Goal: Transaction & Acquisition: Purchase product/service

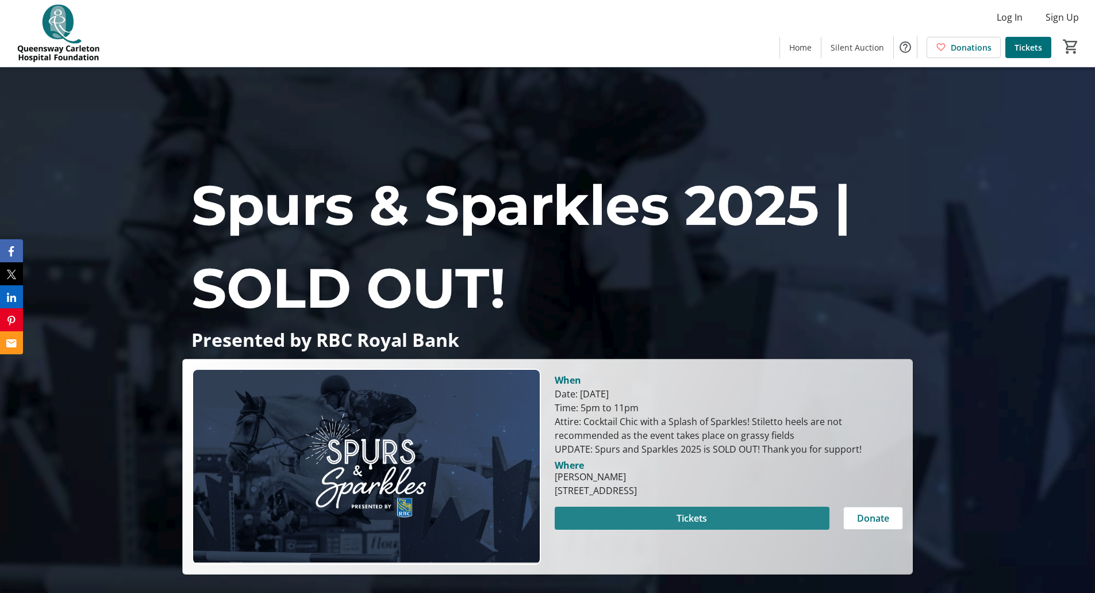
click at [685, 523] on span "Tickets" at bounding box center [692, 518] width 30 height 14
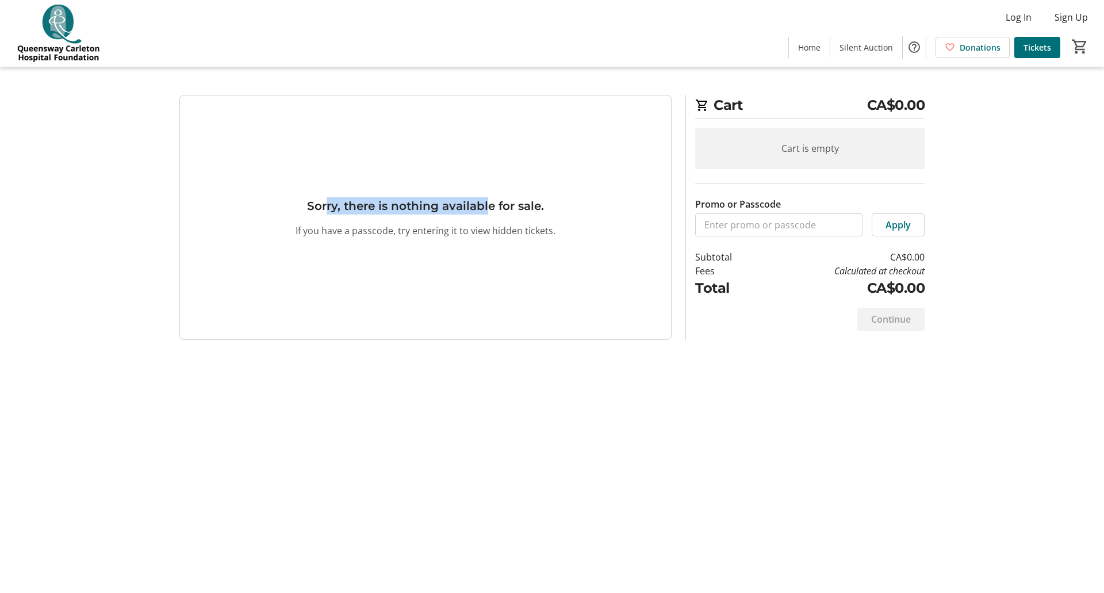
drag, startPoint x: 327, startPoint y: 208, endPoint x: 489, endPoint y: 204, distance: 162.7
click at [489, 204] on h3 "Sorry, there is nothing available for sale." at bounding box center [425, 205] width 237 height 17
drag, startPoint x: 485, startPoint y: 212, endPoint x: 515, endPoint y: 220, distance: 31.1
click at [494, 213] on h3 "Sorry, there is nothing available for sale." at bounding box center [425, 205] width 237 height 17
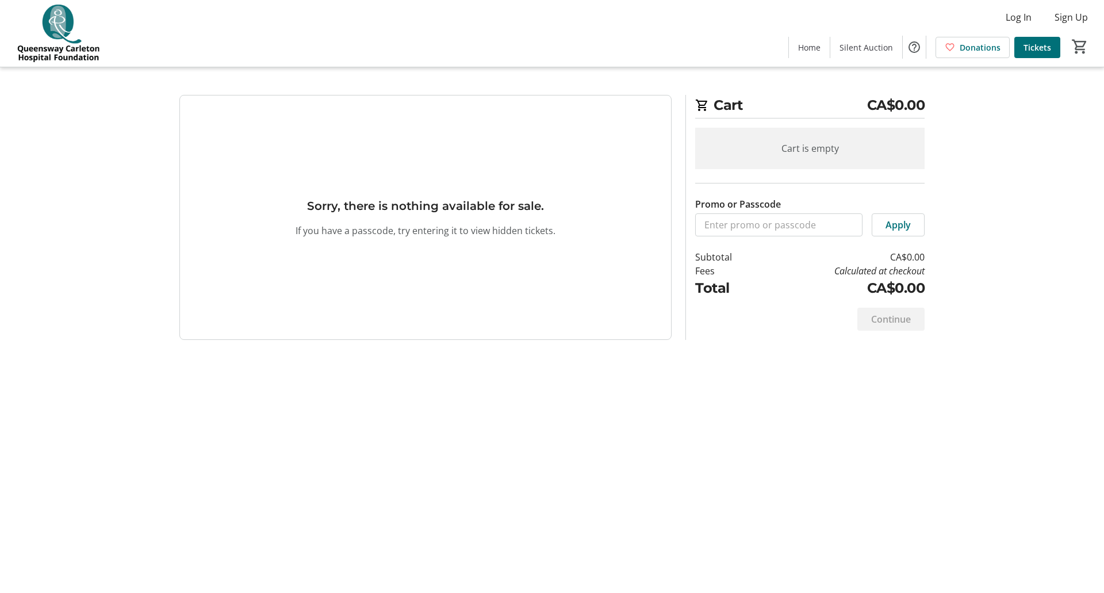
drag, startPoint x: 536, startPoint y: 230, endPoint x: 550, endPoint y: 236, distance: 15.5
click at [536, 231] on p "If you have a passcode, try entering it to view hidden tickets." at bounding box center [426, 231] width 260 height 14
click at [1042, 45] on span "Tickets" at bounding box center [1037, 47] width 28 height 12
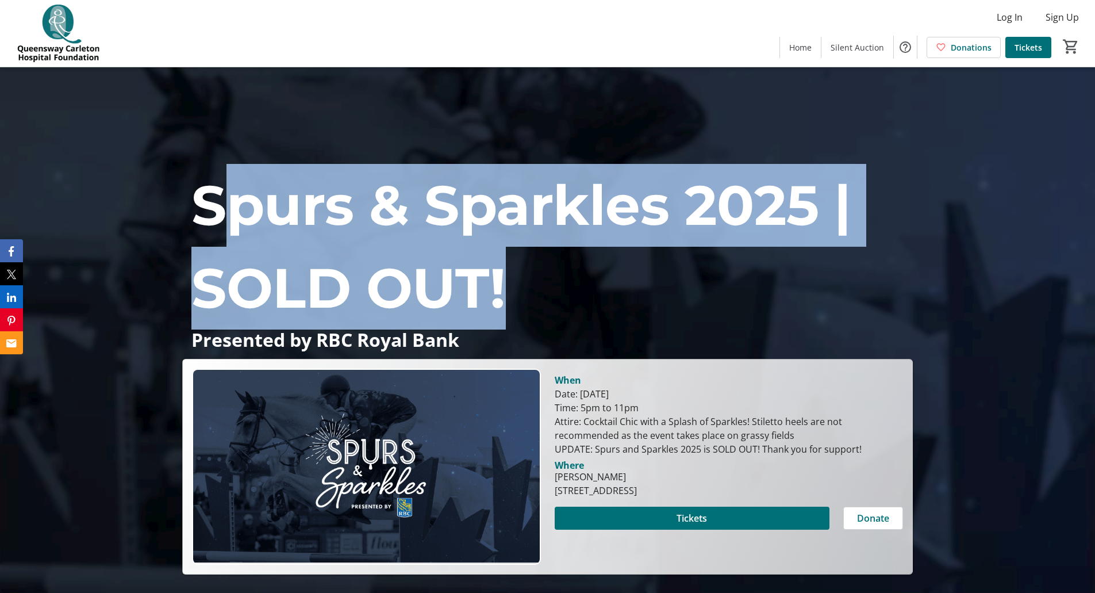
drag, startPoint x: 238, startPoint y: 214, endPoint x: 697, endPoint y: 297, distance: 466.7
click at [708, 304] on p "Spurs & Sparkles 2025 | SOLD OUT!" at bounding box center [547, 247] width 712 height 166
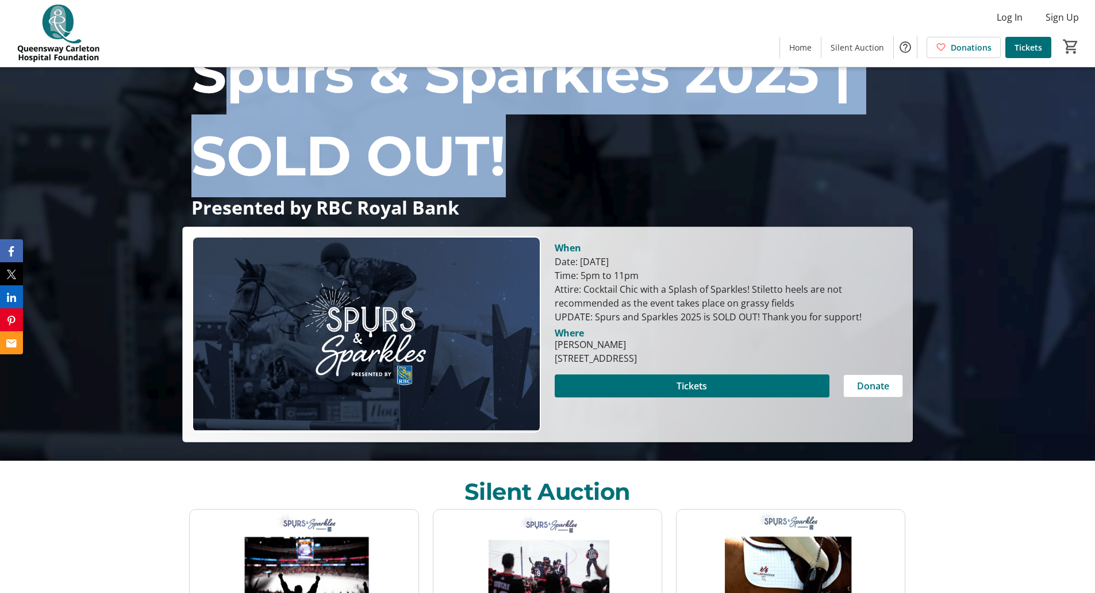
scroll to position [134, 0]
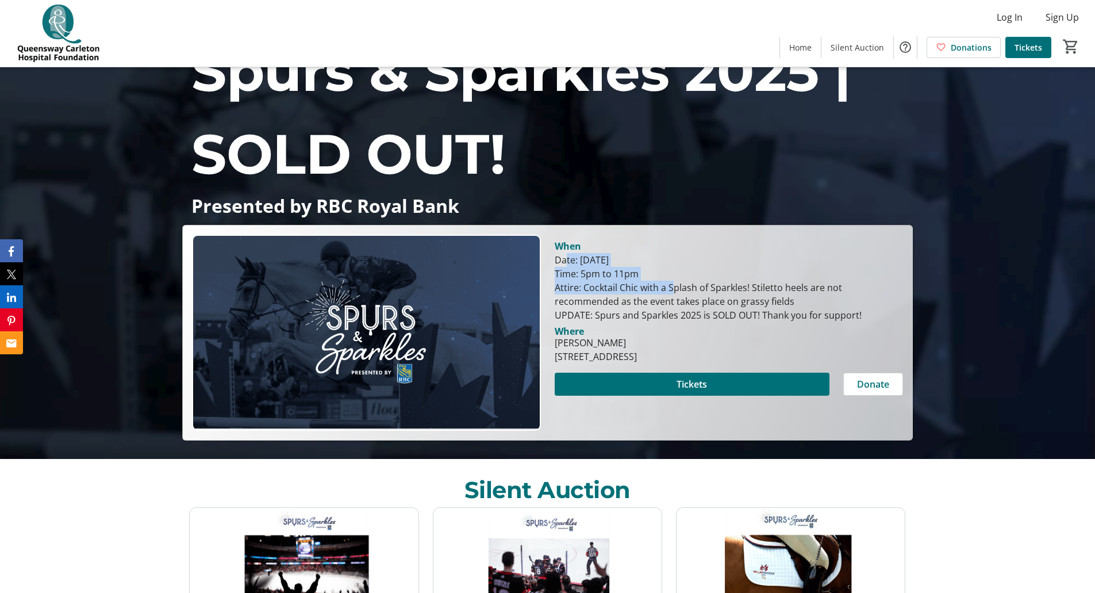
drag, startPoint x: 566, startPoint y: 259, endPoint x: 638, endPoint y: 291, distance: 78.7
click at [638, 291] on div "Date: [DATE] Time: 5pm to 11pm Attire: Cocktail Chic with a Splash of Sparkles!…" at bounding box center [729, 287] width 348 height 69
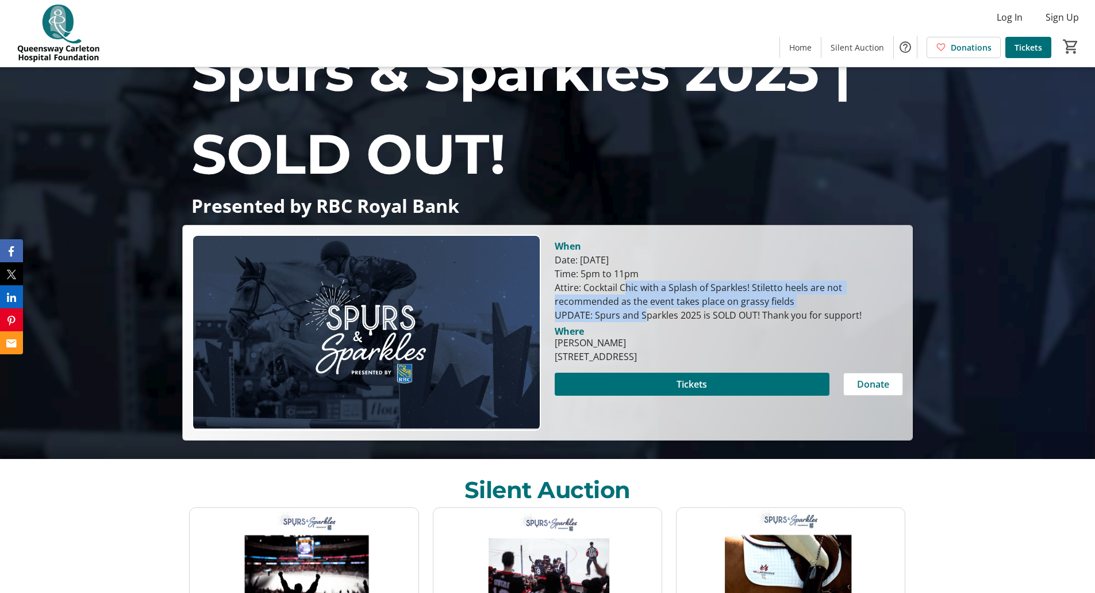
drag, startPoint x: 589, startPoint y: 283, endPoint x: 607, endPoint y: 314, distance: 35.3
click at [607, 313] on div "Date: [DATE] Time: 5pm to 11pm Attire: Cocktail Chic with a Splash of Sparkles!…" at bounding box center [729, 287] width 348 height 69
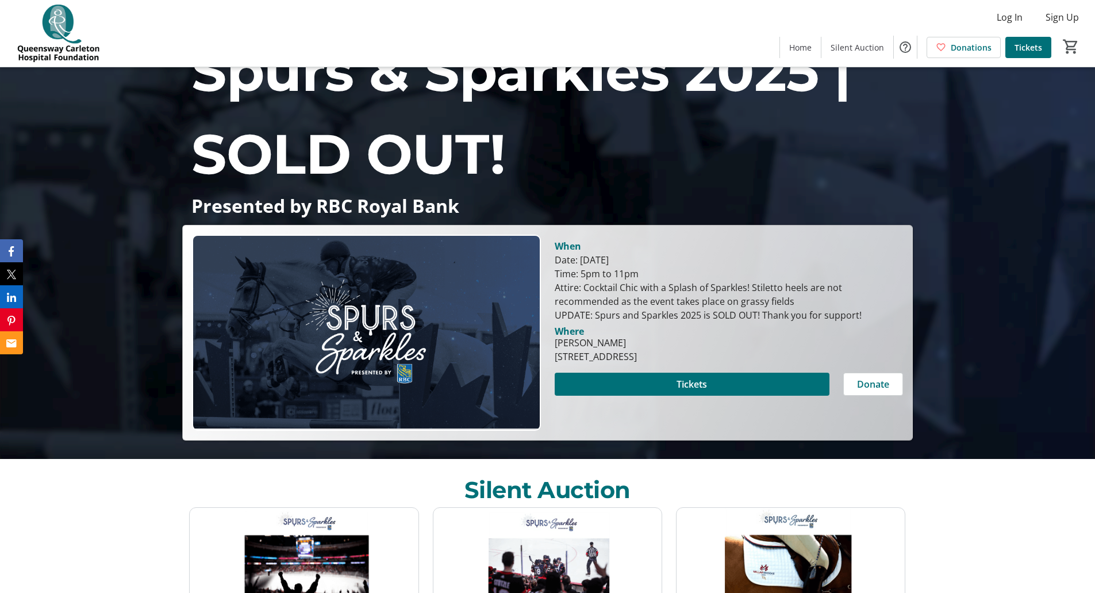
click at [612, 320] on div "Date: August 13, 2025 Time: 5pm to 11pm Attire: Cocktail Chic with a Splash of …" at bounding box center [729, 287] width 348 height 69
drag, startPoint x: 656, startPoint y: 318, endPoint x: 866, endPoint y: 314, distance: 210.4
click at [865, 315] on div "Date: August 13, 2025 Time: 5pm to 11pm Attire: Cocktail Chic with a Splash of …" at bounding box center [729, 287] width 348 height 69
click at [866, 314] on div "Date: August 13, 2025 Time: 5pm to 11pm Attire: Cocktail Chic with a Splash of …" at bounding box center [729, 287] width 348 height 69
drag, startPoint x: 555, startPoint y: 301, endPoint x: 808, endPoint y: 301, distance: 253.0
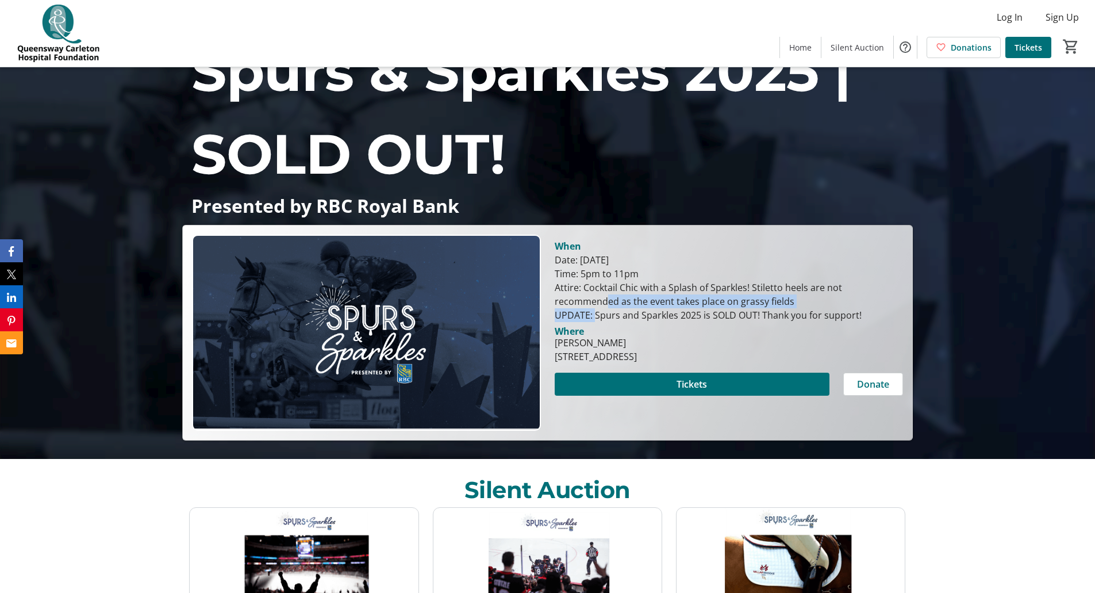
click at [808, 301] on div "Date: [DATE] Time: 5pm to 11pm Attire: Cocktail Chic with a Splash of Sparkles!…" at bounding box center [729, 287] width 348 height 69
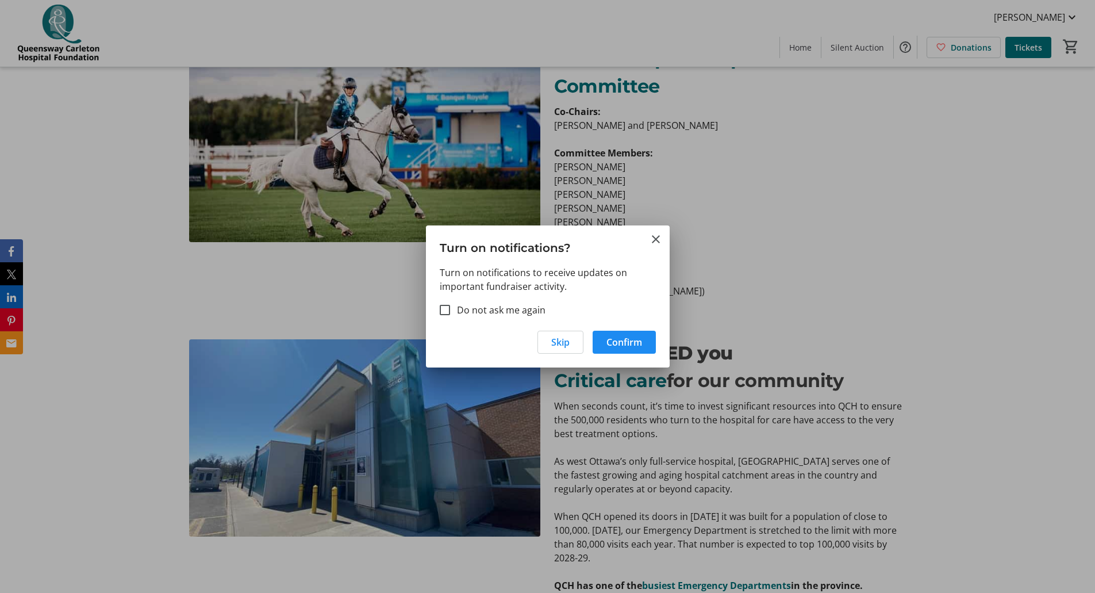
scroll to position [0, 0]
click at [659, 240] on mat-icon "Close" at bounding box center [656, 239] width 14 height 14
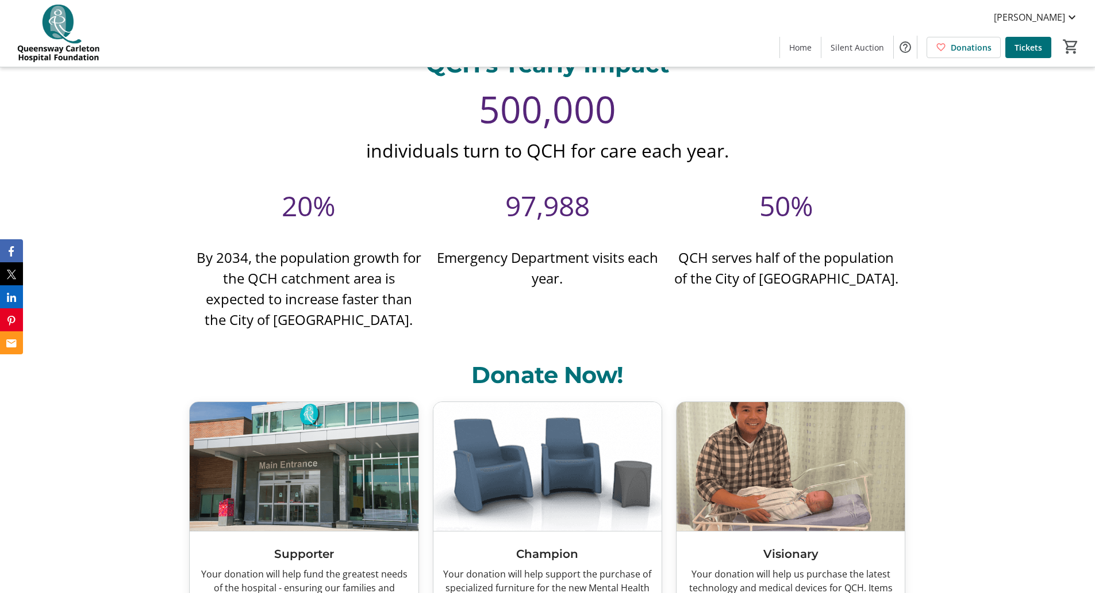
scroll to position [4644, 0]
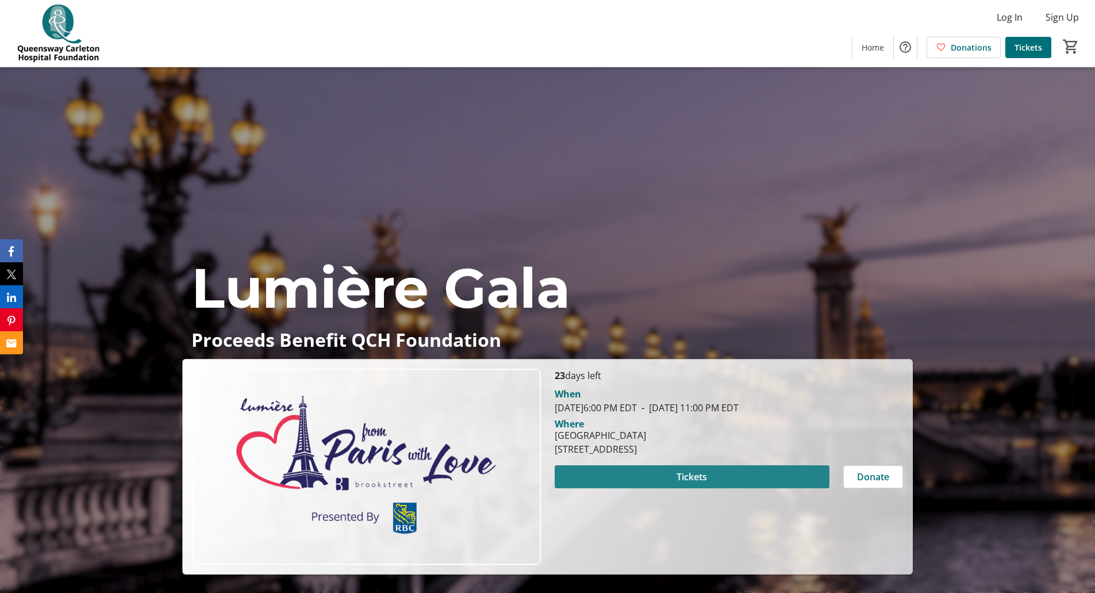
click at [720, 478] on span at bounding box center [692, 477] width 275 height 28
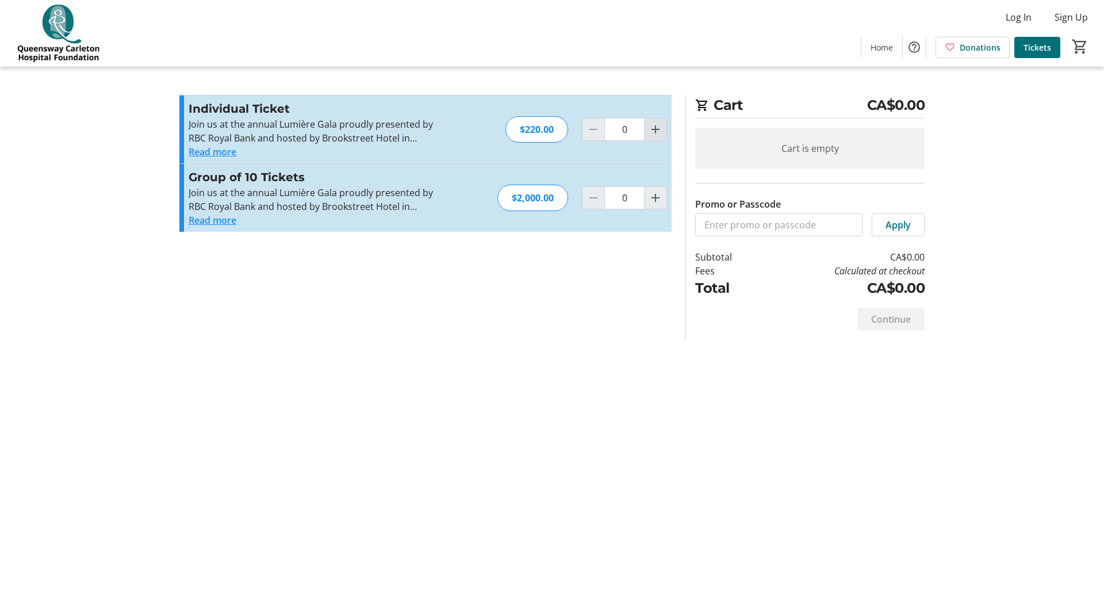
click at [653, 127] on mat-icon "Increment by one" at bounding box center [655, 129] width 14 height 14
type input "1"
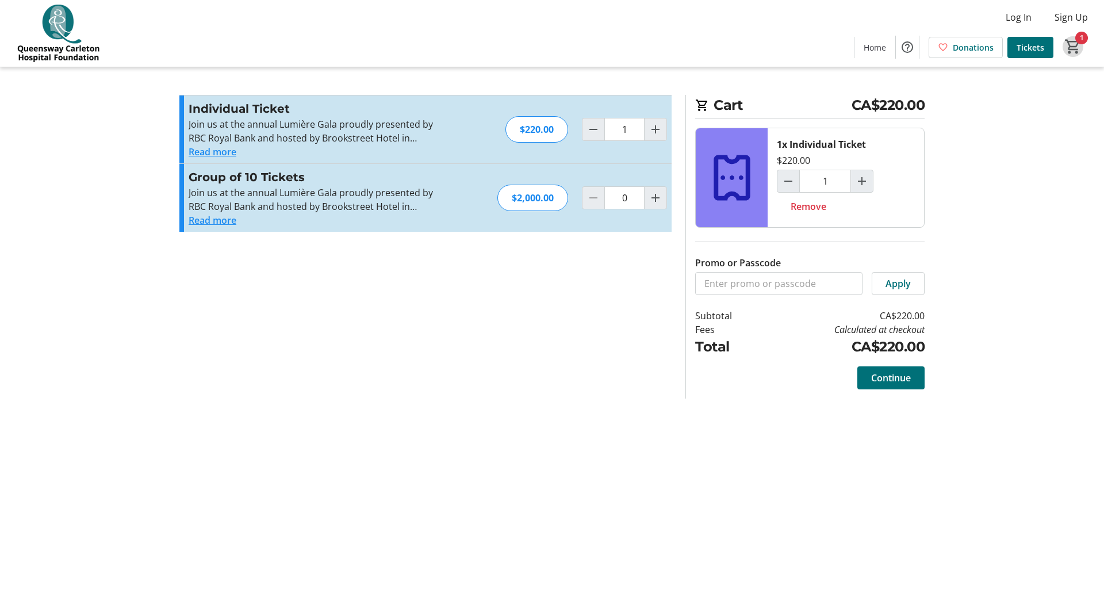
click at [1080, 49] on mat-icon "1" at bounding box center [1072, 46] width 17 height 17
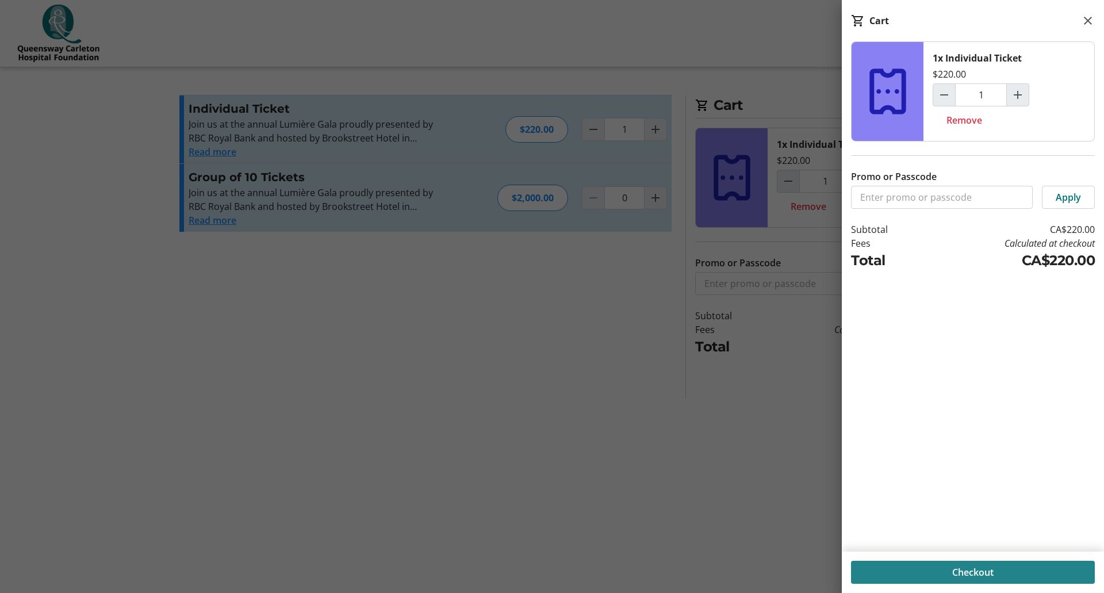
click at [974, 570] on span "Checkout" at bounding box center [972, 572] width 41 height 14
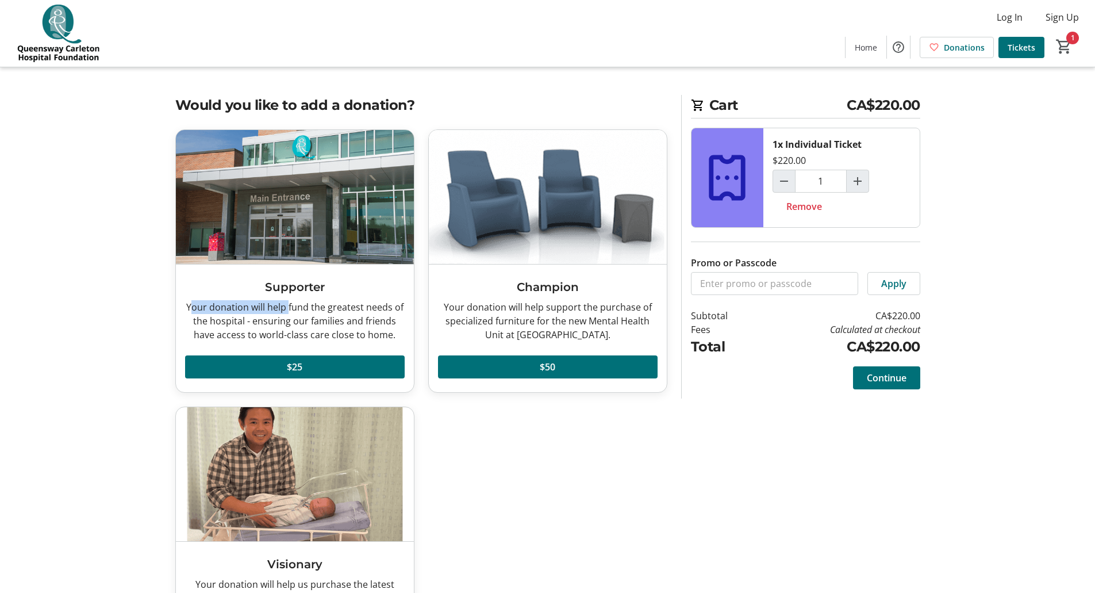
drag, startPoint x: 193, startPoint y: 306, endPoint x: 289, endPoint y: 310, distance: 95.5
click at [289, 310] on div "Your donation will help fund the greatest needs of the hospital - ensuring our …" at bounding box center [295, 320] width 220 height 41
drag, startPoint x: 217, startPoint y: 103, endPoint x: 396, endPoint y: 101, distance: 178.2
click at [396, 101] on h2 "Would you like to add a donation?" at bounding box center [421, 105] width 492 height 21
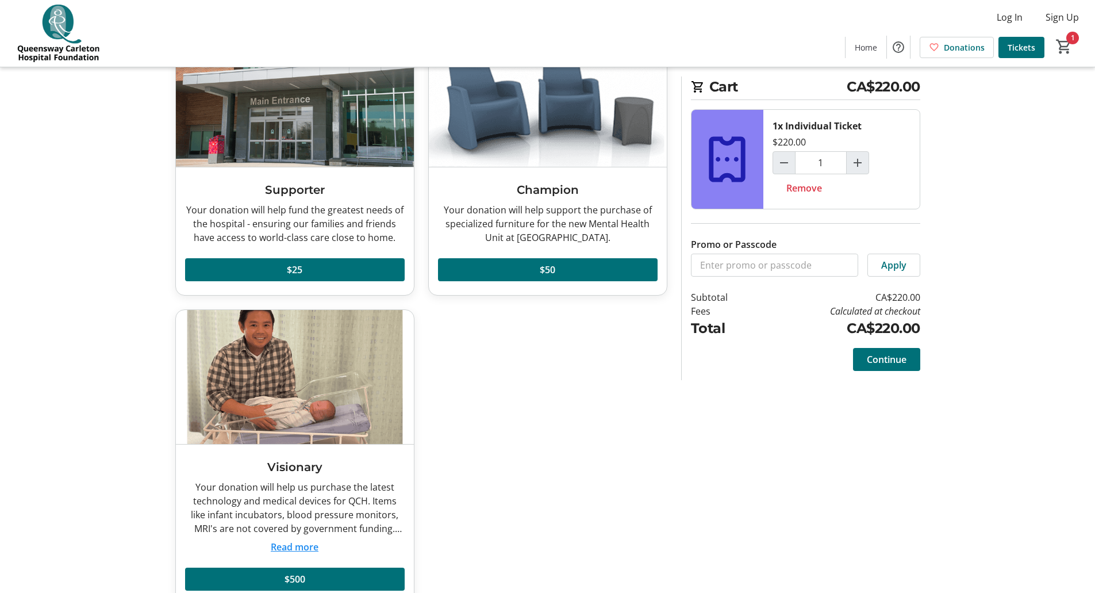
scroll to position [85, 0]
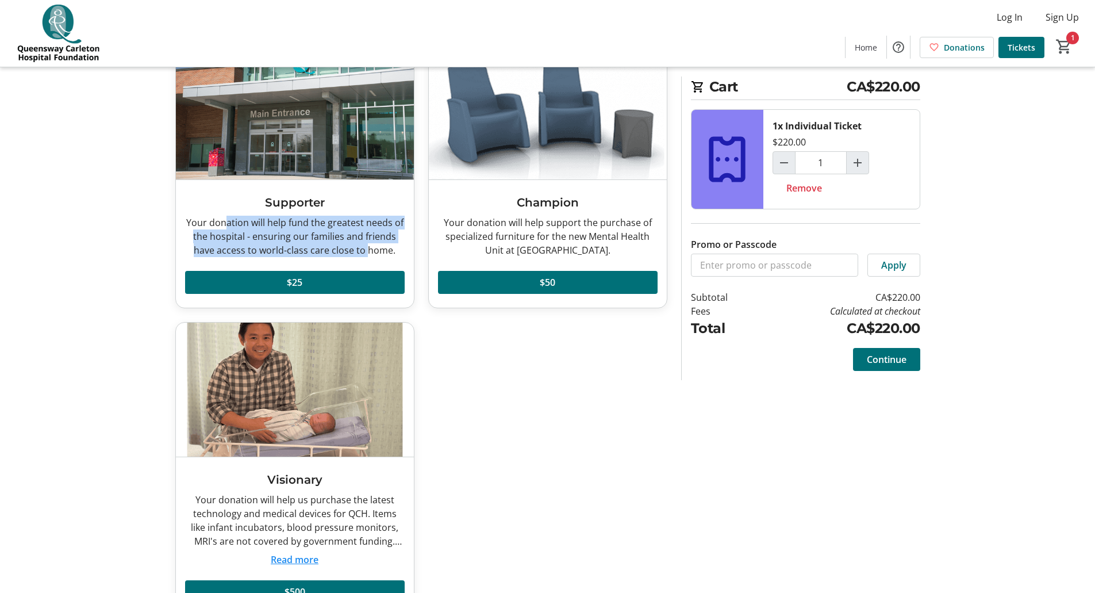
drag, startPoint x: 228, startPoint y: 222, endPoint x: 368, endPoint y: 248, distance: 142.1
click at [368, 248] on div "Your donation will help fund the greatest needs of the hospital - ensuring our …" at bounding box center [295, 236] width 220 height 41
drag, startPoint x: 321, startPoint y: 275, endPoint x: 329, endPoint y: 245, distance: 31.5
click at [329, 245] on div "Supporter Your donation will help fund the greatest needs of the hospital - ens…" at bounding box center [295, 244] width 238 height 128
click at [323, 279] on span at bounding box center [295, 282] width 220 height 28
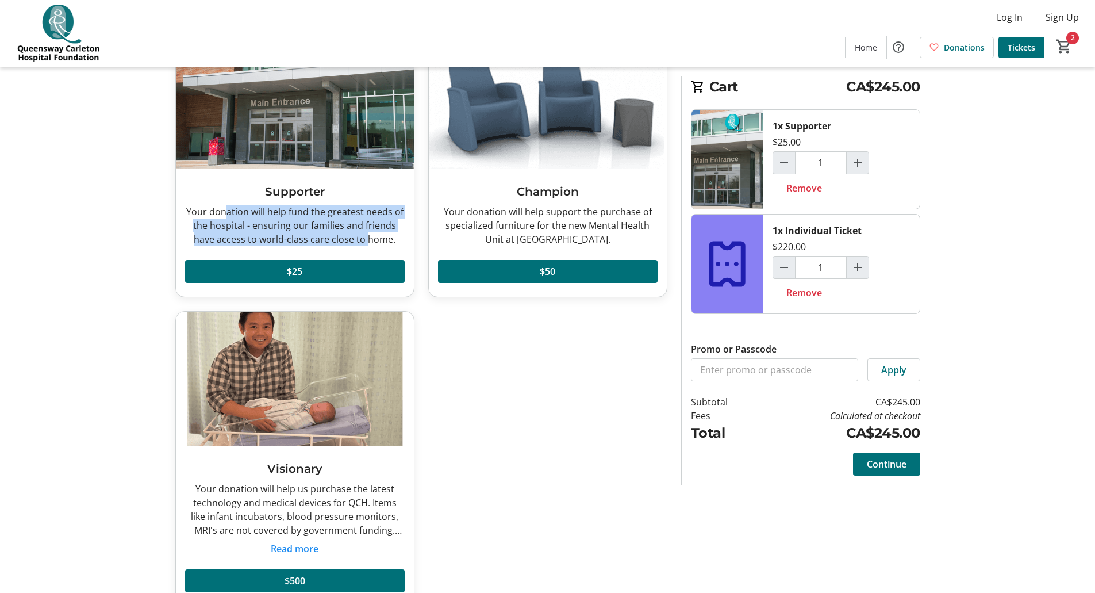
scroll to position [47, 0]
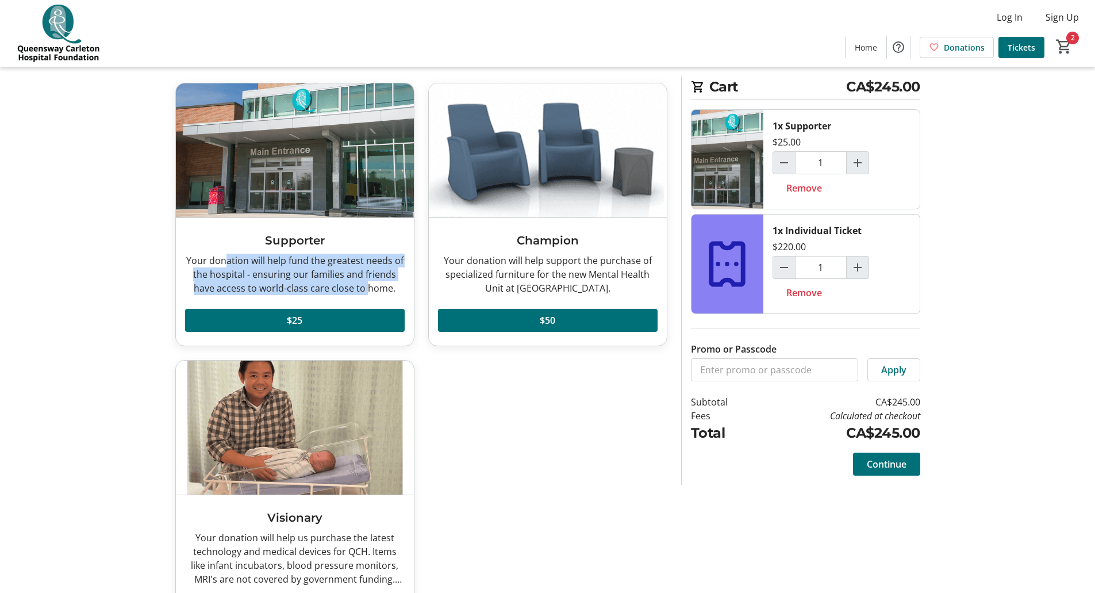
drag, startPoint x: 905, startPoint y: 461, endPoint x: 941, endPoint y: 403, distance: 68.1
click at [941, 403] on tr-checkout-feature-upsell-ui "Cart CA$245.00 1x Supporter $25.00 1 Remove 1x Individual Ticket $220.00 1 Remo…" at bounding box center [547, 311] width 1095 height 716
click at [901, 460] on span "Continue" at bounding box center [887, 464] width 40 height 14
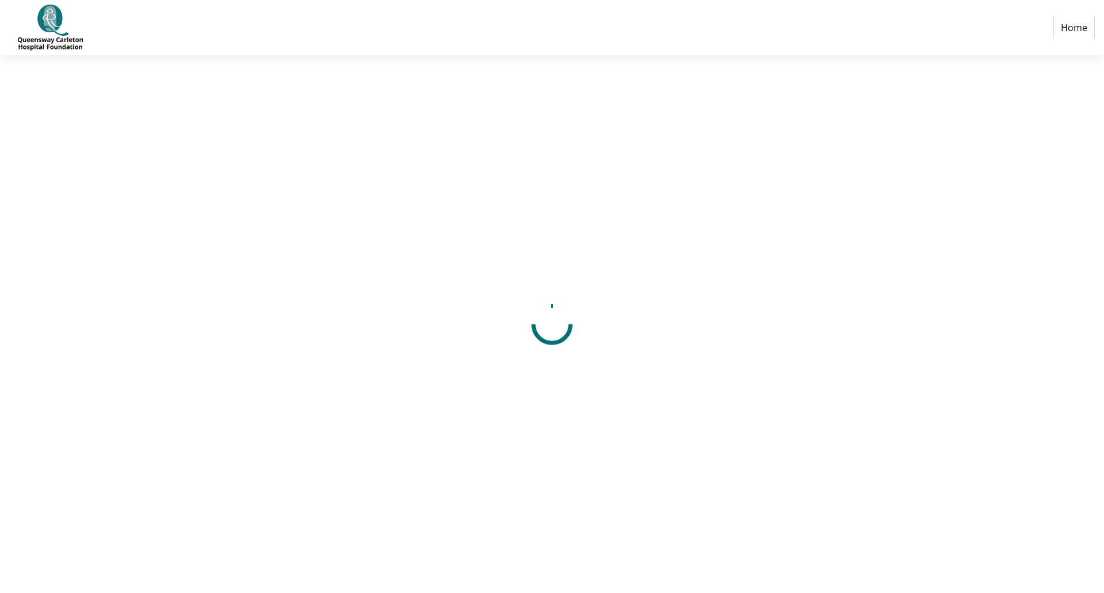
select select "CA"
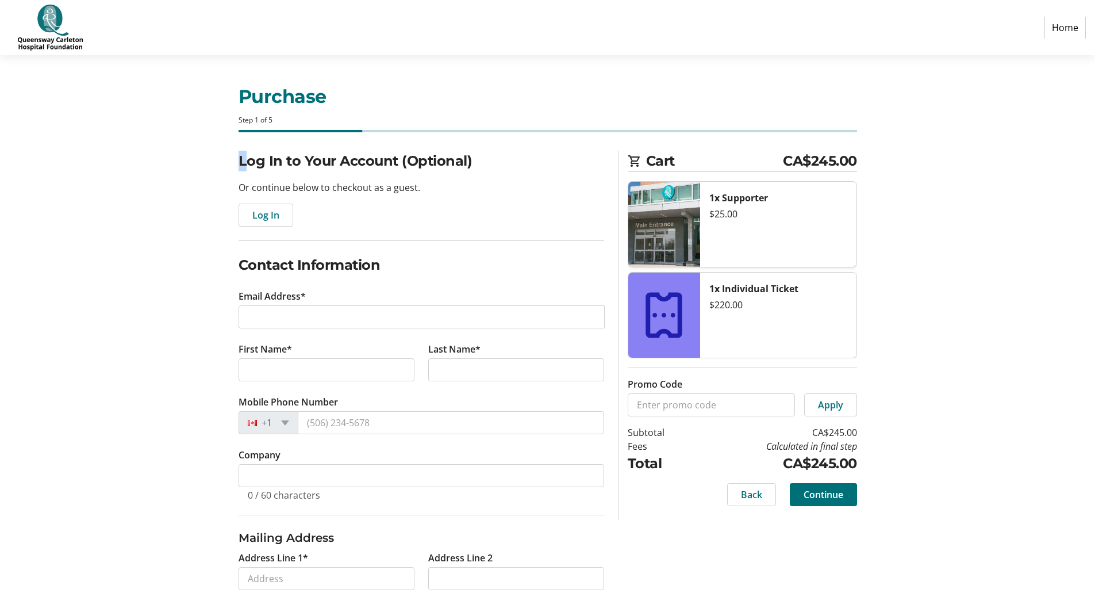
drag, startPoint x: 249, startPoint y: 156, endPoint x: 413, endPoint y: 148, distance: 164.6
click at [413, 148] on div "Purchase Step 1 of 5 Cart CA$245.00 1x Supporter $25.00 1x Individual Ticket $2…" at bounding box center [547, 389] width 759 height 668
drag, startPoint x: 283, startPoint y: 216, endPoint x: 323, endPoint y: 183, distance: 51.8
click at [323, 183] on div "Log In to Your Account (Optional) Or continue below to checkout as a guest. Log…" at bounding box center [422, 189] width 366 height 76
click at [271, 217] on span "Log In" at bounding box center [265, 215] width 27 height 14
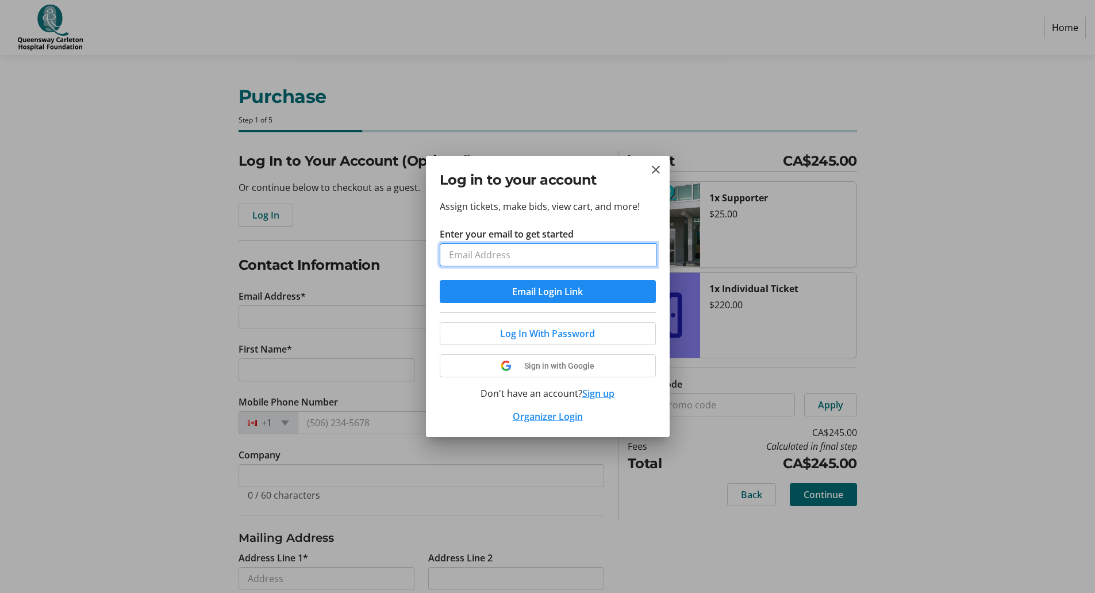
type input "tam.hua@gmail.com"
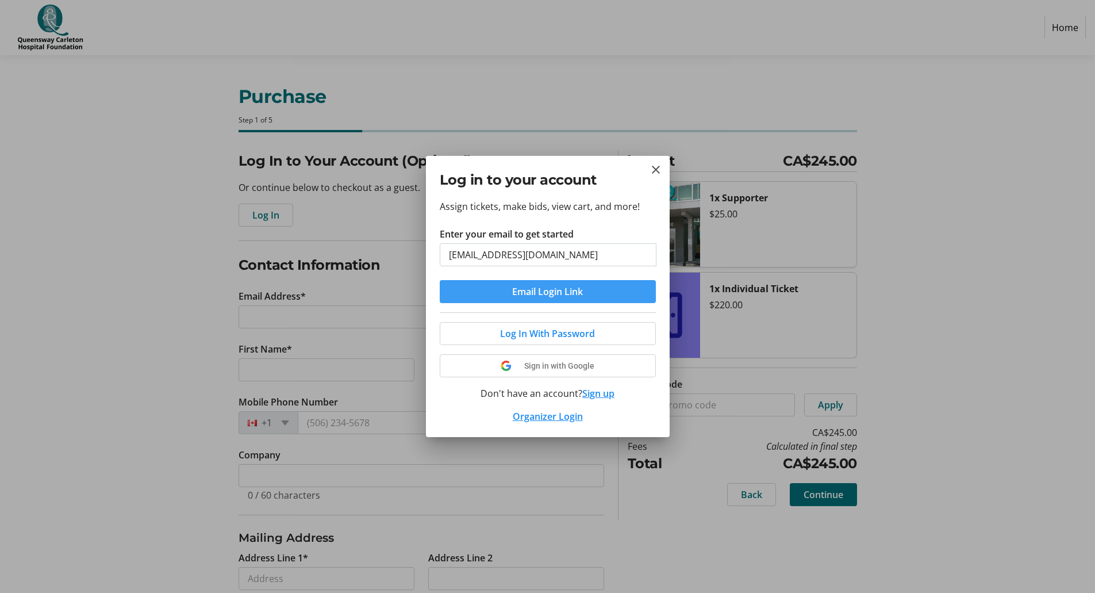
click at [562, 293] on span "Email Login Link" at bounding box center [547, 292] width 71 height 14
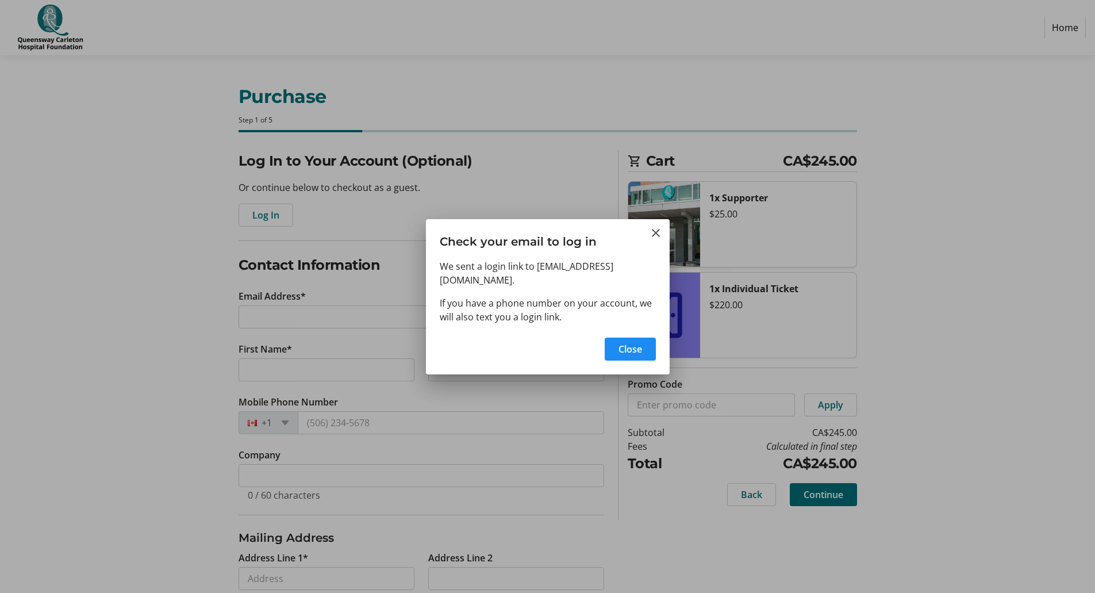
select select "CA"
type input "tam.hua@gmail.com"
type input "Tam"
type input "Hua"
type input "(613) 790-3728"
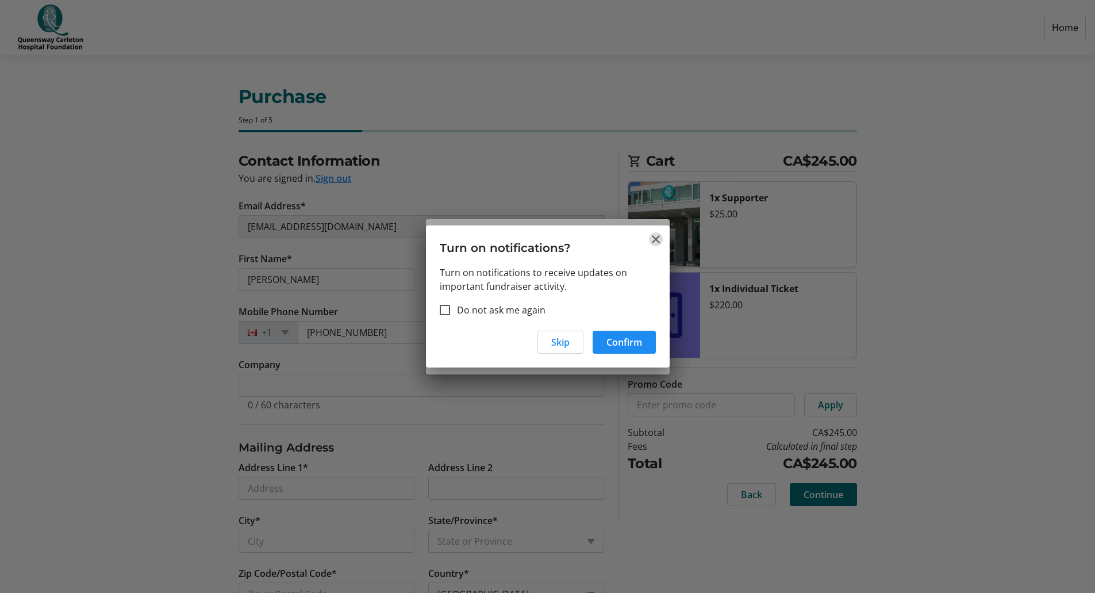
click at [655, 239] on mat-icon "Close" at bounding box center [656, 239] width 14 height 14
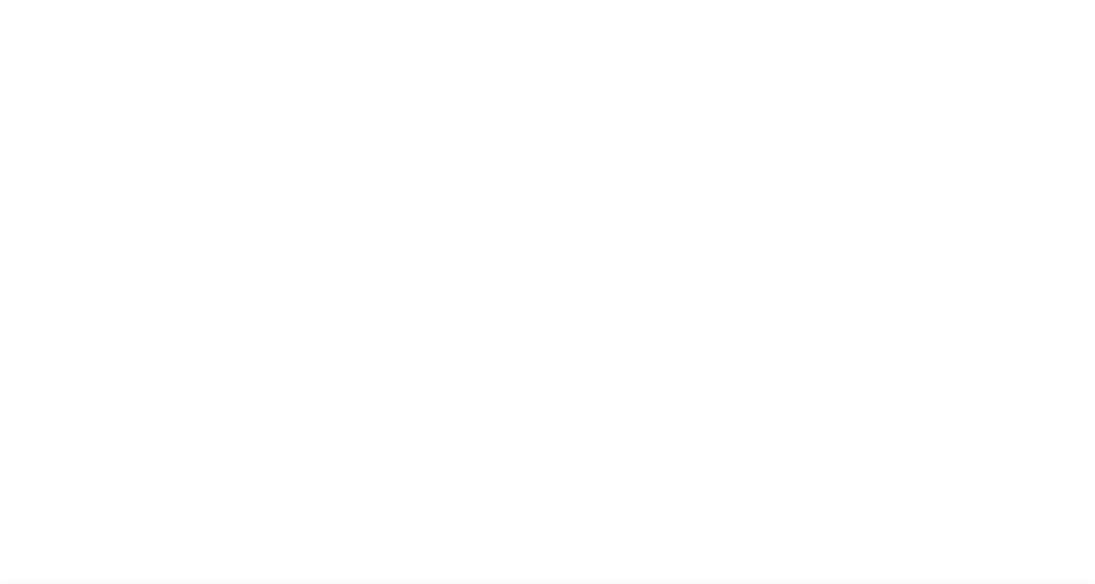
select select "CA"
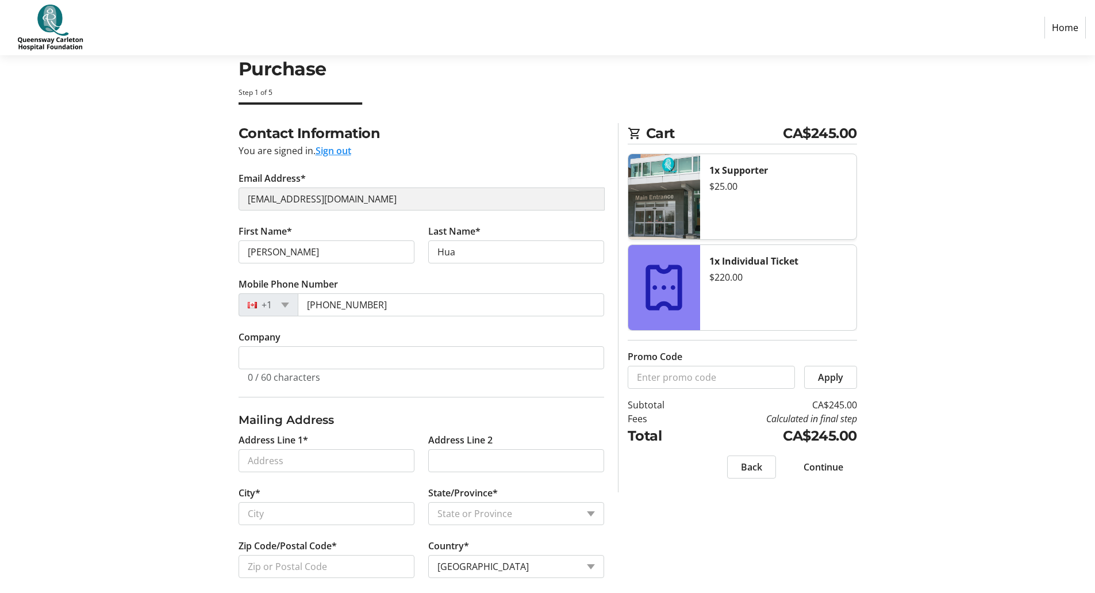
scroll to position [40, 0]
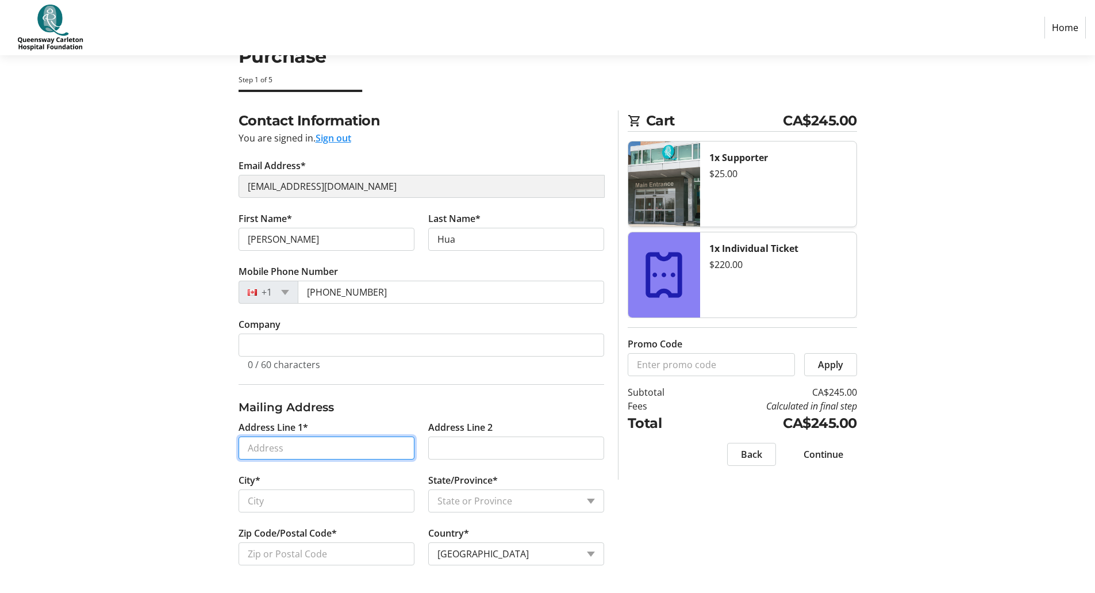
click at [266, 447] on input "Address Line 1*" at bounding box center [327, 447] width 176 height 23
type input "127 Rockmelon Street"
type input "Ottawa"
select select "ON"
type input "K1X 0K3"
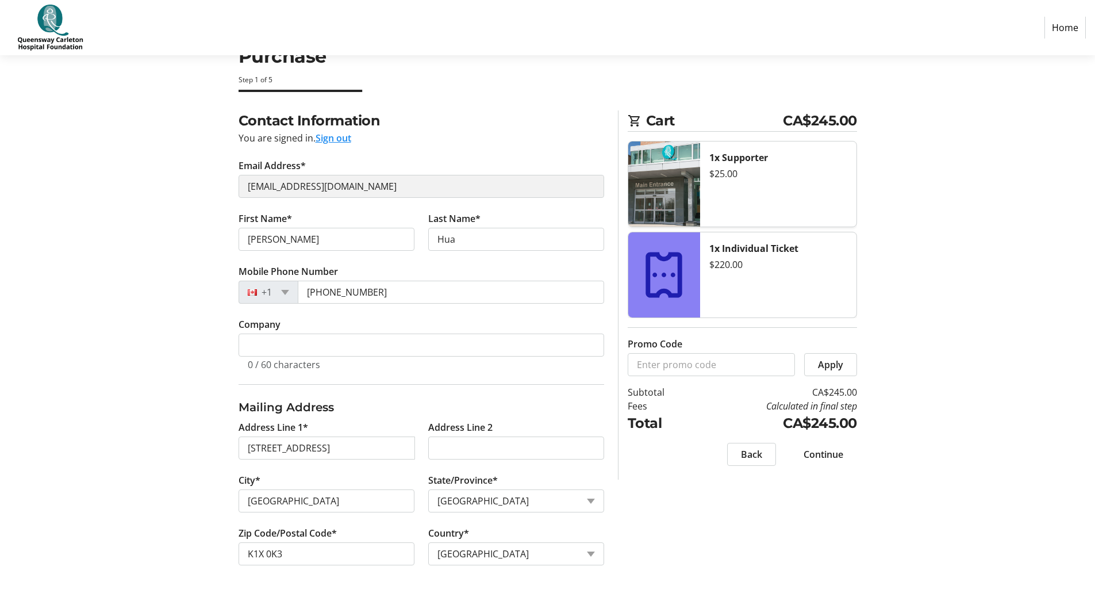
drag, startPoint x: 826, startPoint y: 455, endPoint x: 888, endPoint y: 512, distance: 84.6
click at [900, 503] on div "Contact Information You are signed in. Sign out Email Address* tam.hua@gmail.co…" at bounding box center [547, 351] width 759 height 482
click at [835, 454] on span "Continue" at bounding box center [824, 454] width 40 height 14
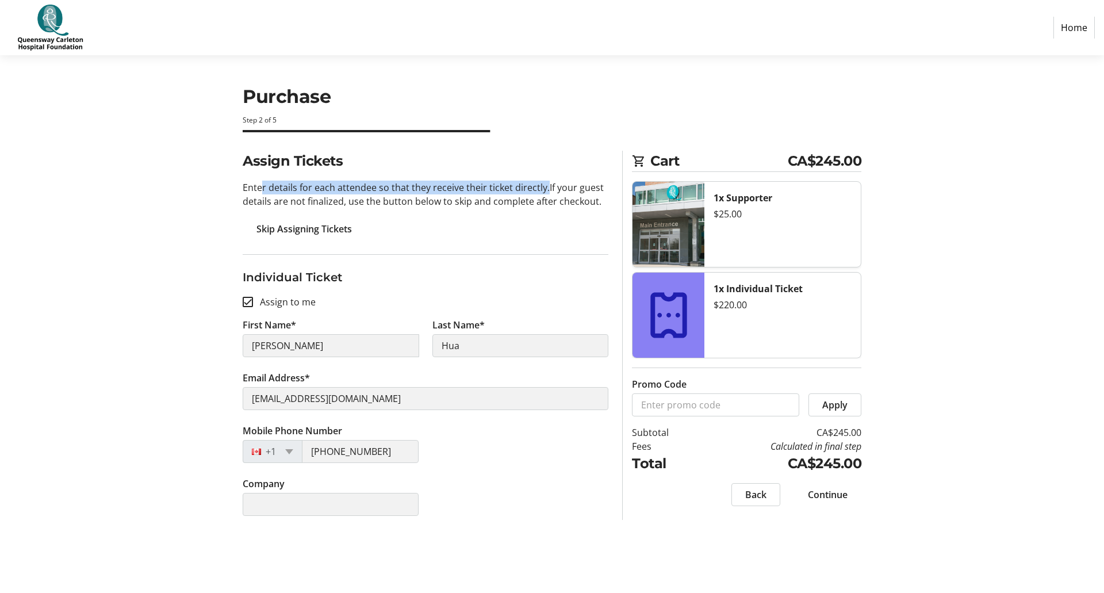
drag, startPoint x: 260, startPoint y: 187, endPoint x: 543, endPoint y: 188, distance: 282.9
click at [543, 188] on p "Enter details for each attendee so that they receive their ticket directly. If …" at bounding box center [426, 195] width 366 height 28
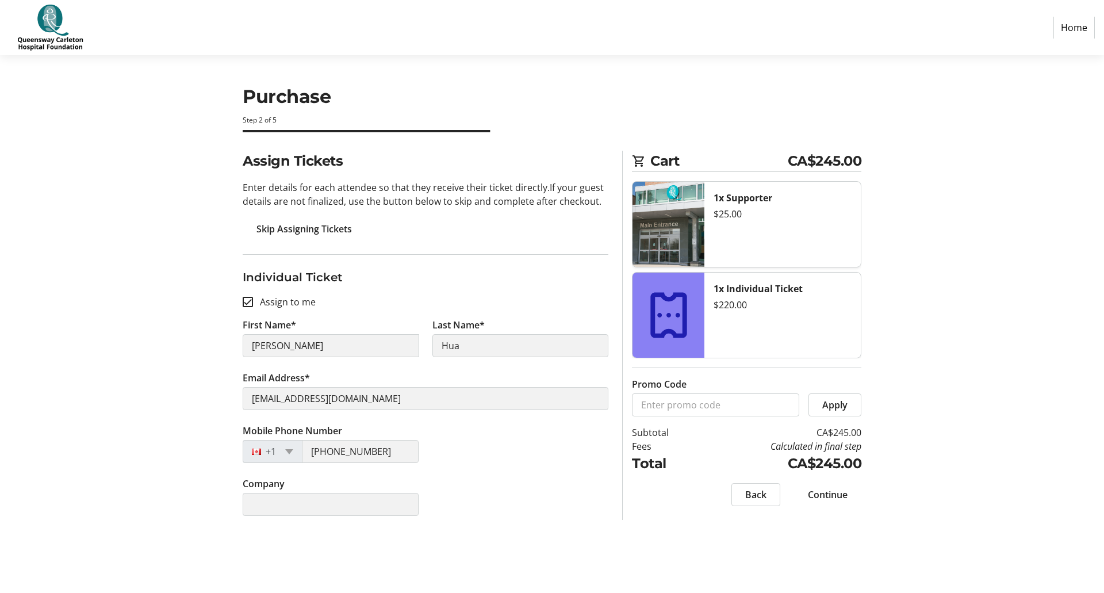
drag, startPoint x: 247, startPoint y: 191, endPoint x: 601, endPoint y: 196, distance: 354.2
click at [601, 196] on p "Enter details for each attendee so that they receive their ticket directly. If …" at bounding box center [426, 195] width 366 height 28
drag, startPoint x: 253, startPoint y: 277, endPoint x: 366, endPoint y: 298, distance: 114.6
click at [366, 298] on fieldset "Individual Ticket Assign to me First Name* Tam Last Name* Hua Email Address* ta…" at bounding box center [426, 391] width 366 height 275
click at [832, 495] on span "Continue" at bounding box center [828, 495] width 40 height 14
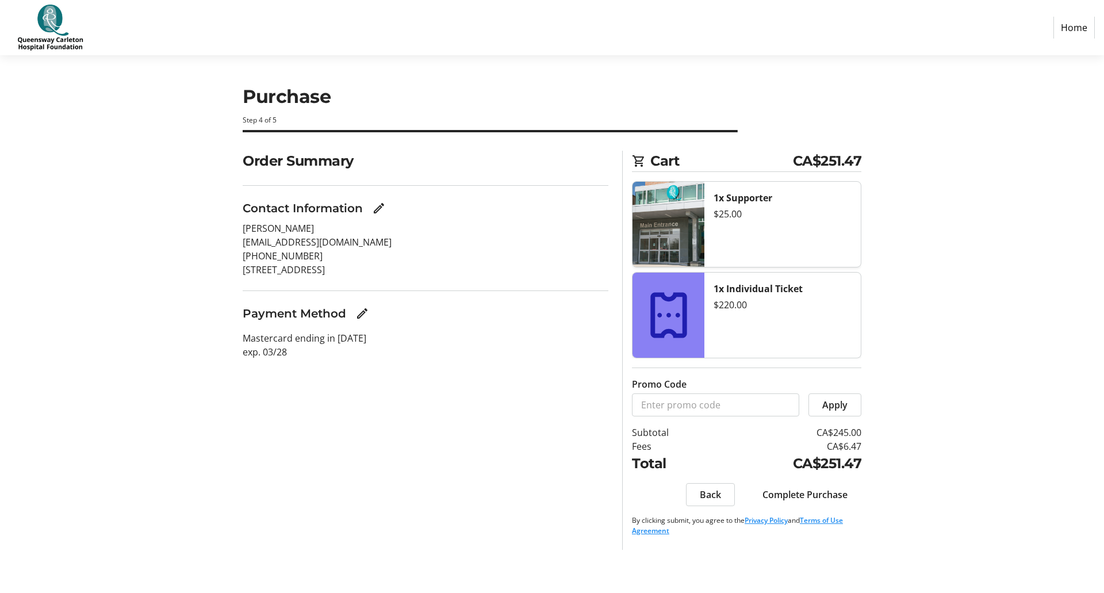
drag, startPoint x: 279, startPoint y: 159, endPoint x: 455, endPoint y: 282, distance: 214.7
click at [455, 282] on section "Order Summary Contact Information Tam Hua tam.hua@gmail.com (613) 790-3728 127 …" at bounding box center [426, 262] width 366 height 222
click at [829, 493] on span "Complete Purchase" at bounding box center [804, 495] width 85 height 14
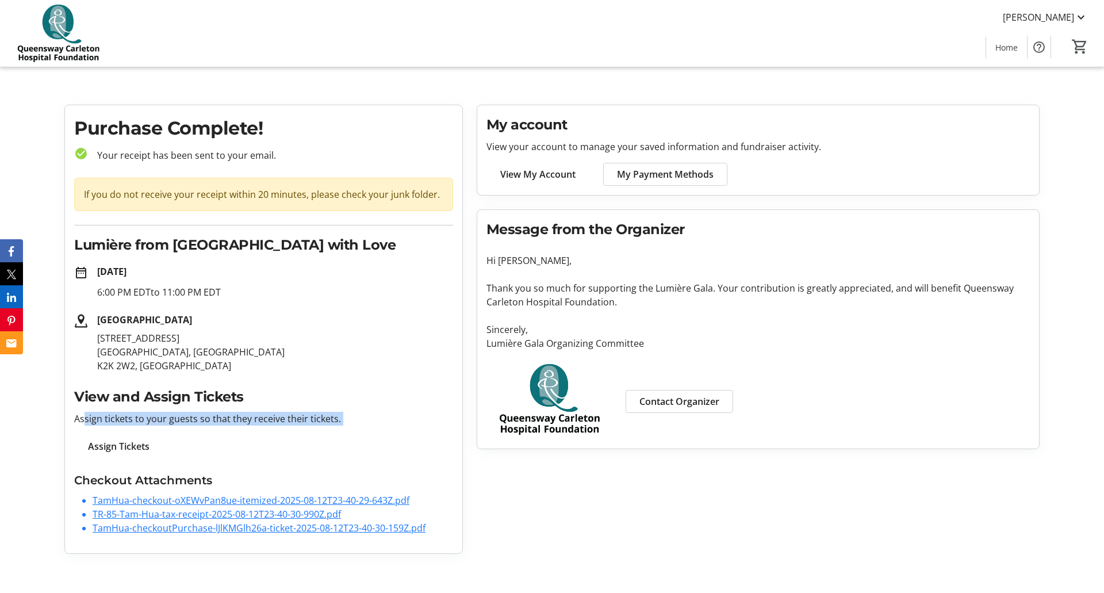
drag, startPoint x: 95, startPoint y: 420, endPoint x: 327, endPoint y: 438, distance: 233.0
click at [335, 438] on div "View and Assign Tickets Assign tickets to your guests so that they receive thei…" at bounding box center [263, 421] width 379 height 71
click at [374, 498] on link "TamHua-checkout-oXEWvPan8ue-itemized-2025-08-12T23-40-29-643Z.pdf" at bounding box center [251, 500] width 317 height 13
click at [251, 515] on link "TR-85-Tam-Hua-tax-receipt-2025-08-12T23-40-30-990Z.pdf" at bounding box center [217, 514] width 248 height 13
click at [264, 531] on link "TamHua-checkoutPurchase-lJlKMGlh26a-ticket-2025-08-12T23-40-30-159Z.pdf" at bounding box center [259, 527] width 333 height 13
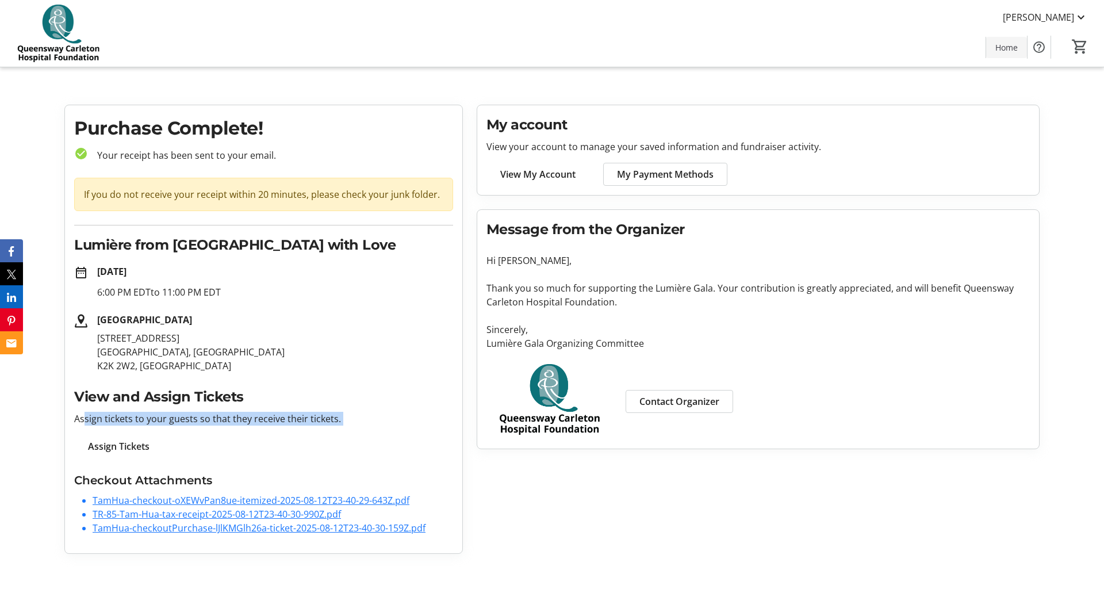
click at [1001, 48] on span "Home" at bounding box center [1006, 47] width 22 height 12
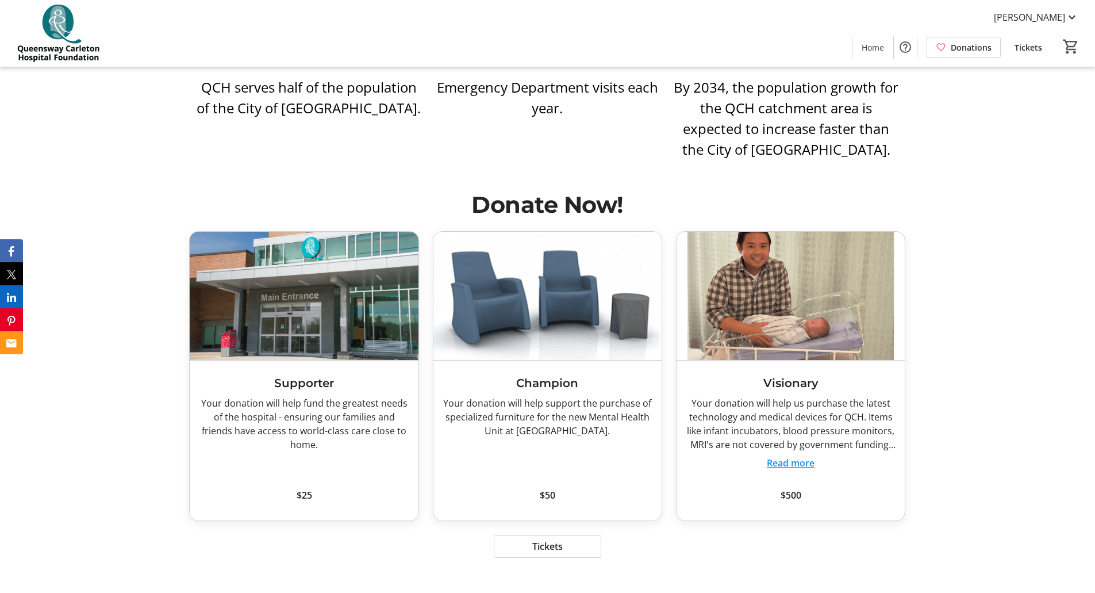
scroll to position [2926, 0]
click at [877, 55] on span at bounding box center [873, 47] width 41 height 28
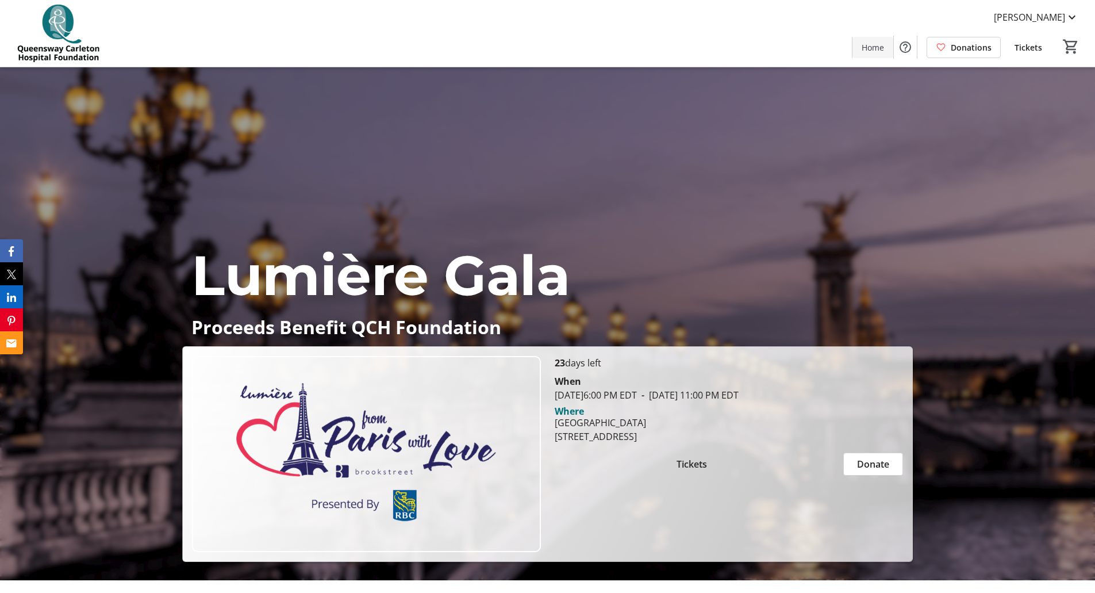
scroll to position [0, 0]
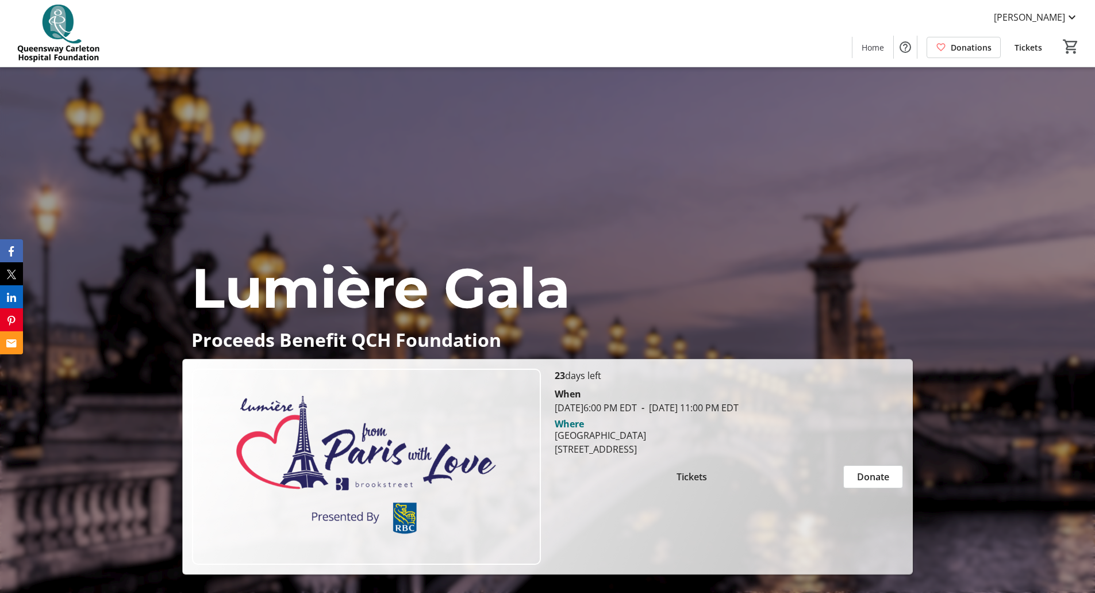
click at [62, 25] on img at bounding box center [58, 33] width 102 height 57
click at [56, 55] on img at bounding box center [58, 33] width 102 height 57
click at [340, 331] on p "Proceeds Benefit QCH Foundation" at bounding box center [547, 339] width 712 height 20
click at [569, 426] on div "Where" at bounding box center [569, 423] width 29 height 9
click at [62, 24] on img at bounding box center [58, 33] width 102 height 57
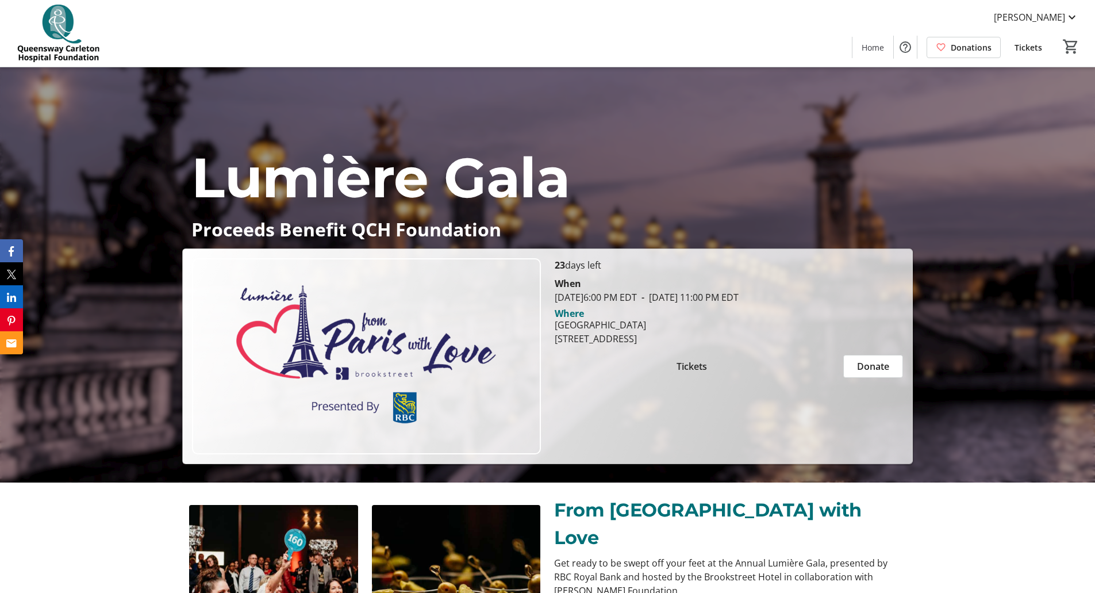
scroll to position [115, 0]
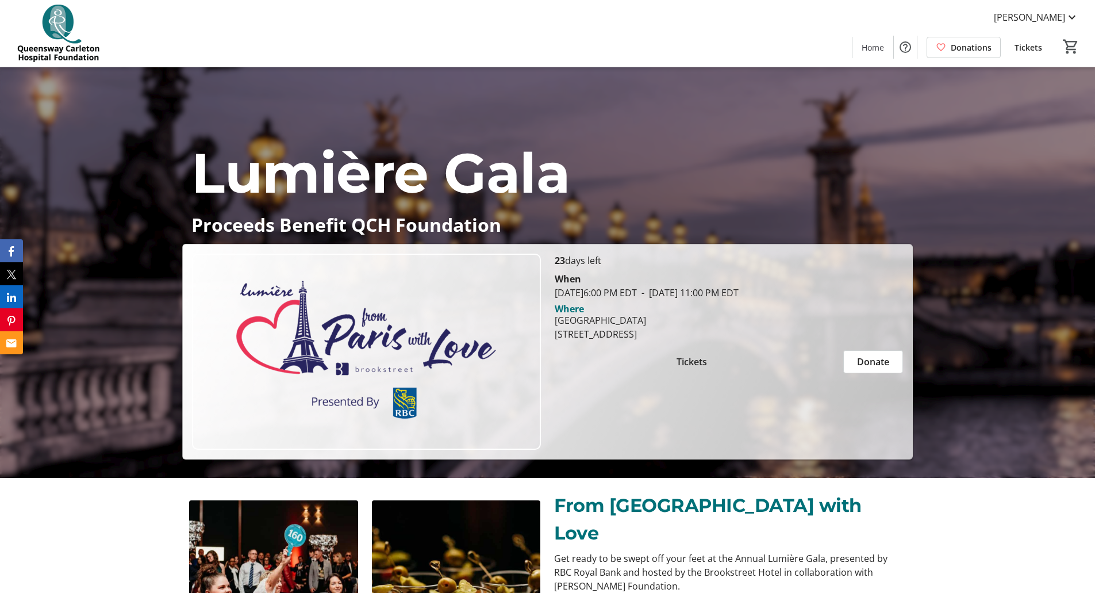
click at [349, 332] on img at bounding box center [366, 352] width 348 height 196
click at [378, 329] on img at bounding box center [366, 352] width 348 height 196
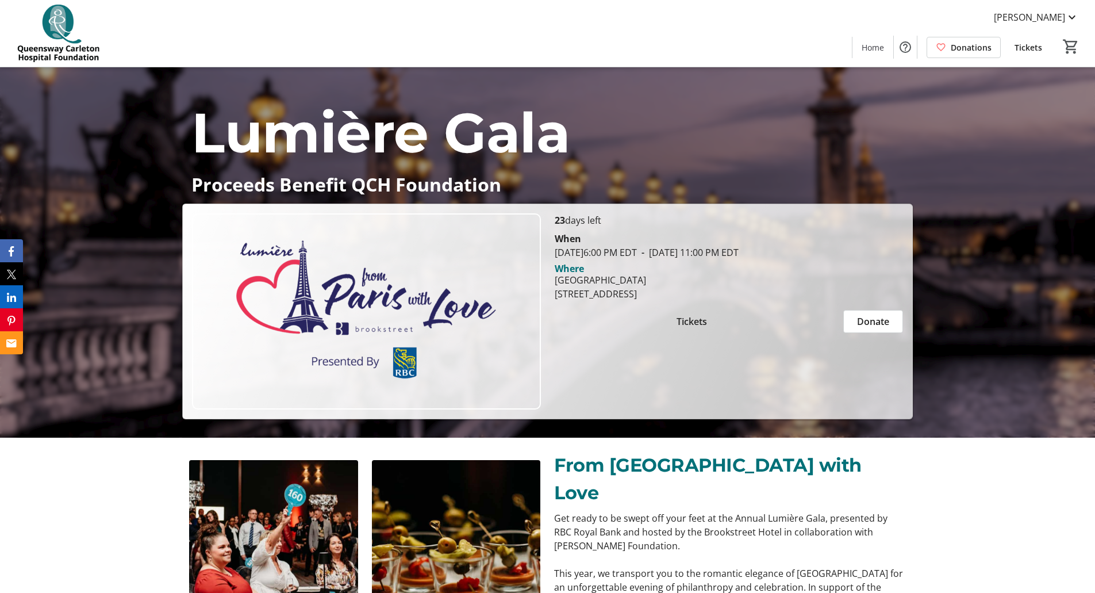
scroll to position [154, 0]
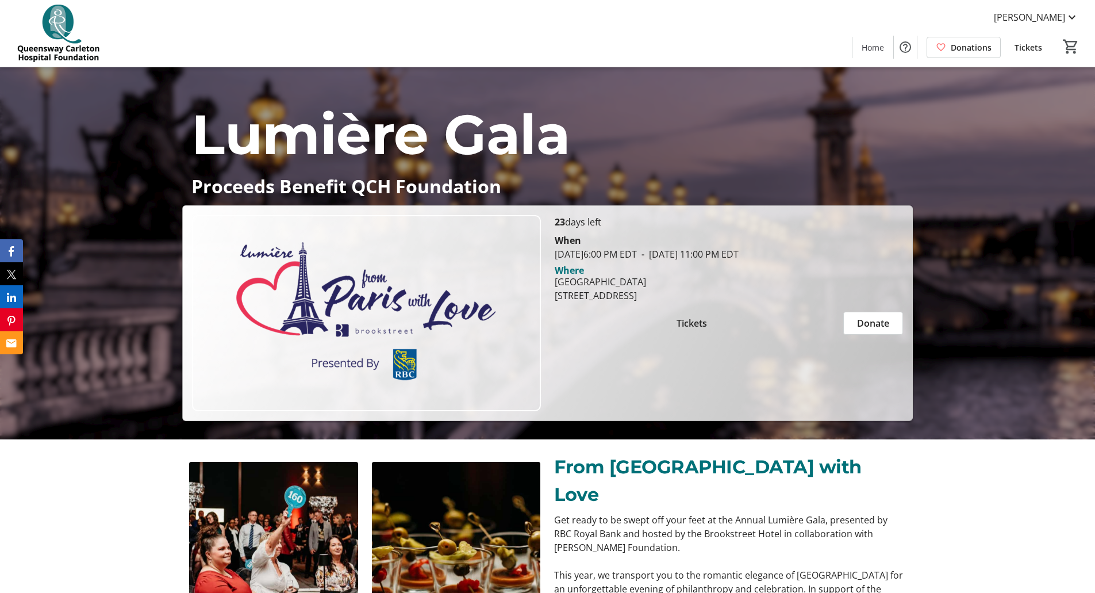
click at [359, 312] on img at bounding box center [366, 313] width 348 height 196
click at [60, 29] on img at bounding box center [58, 33] width 102 height 57
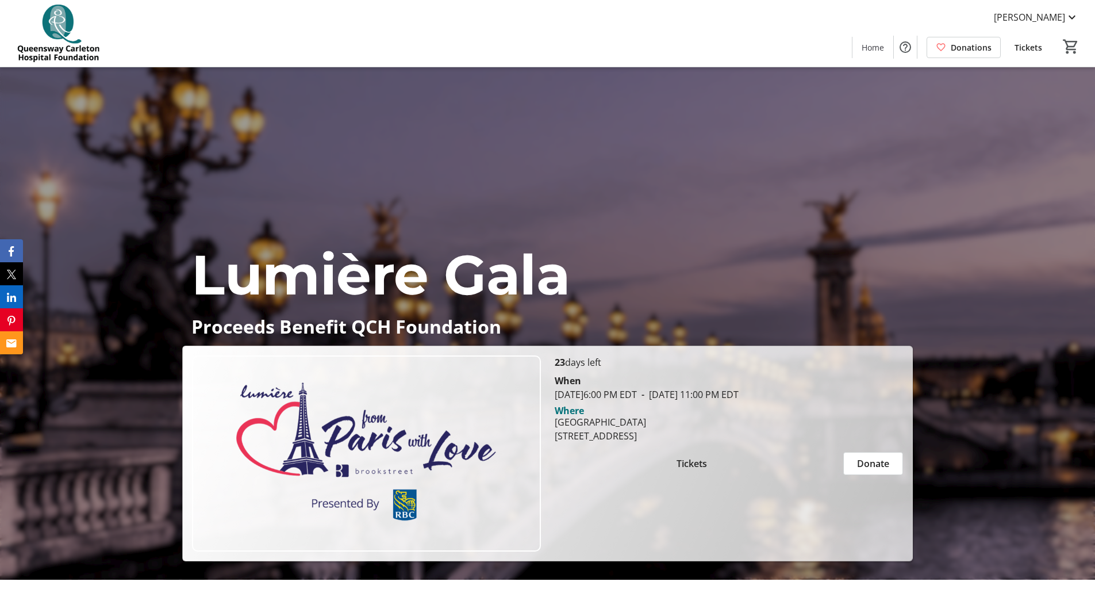
scroll to position [0, 0]
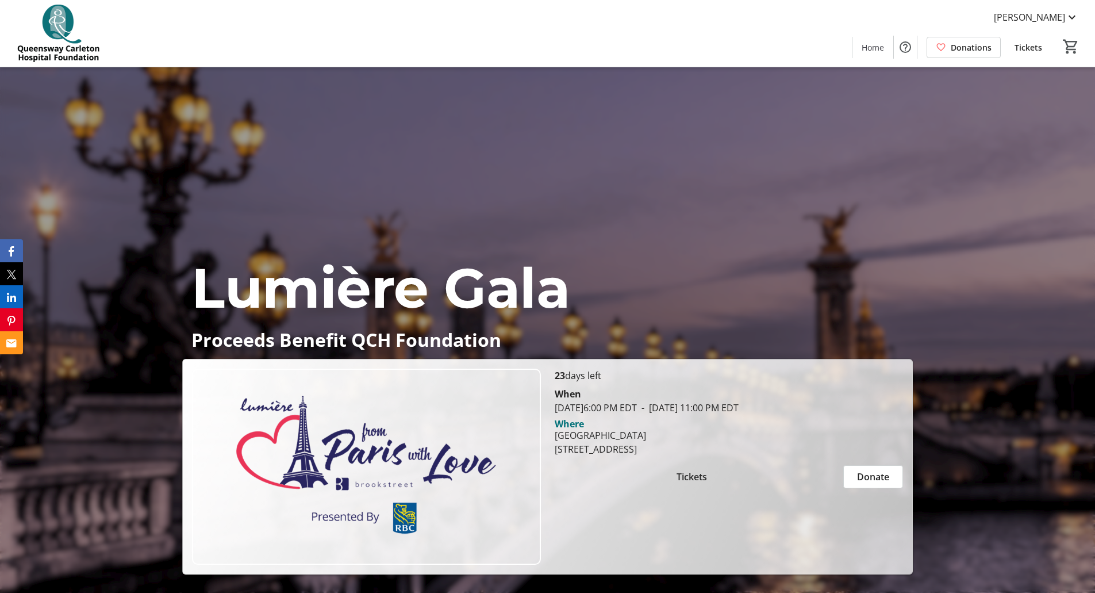
click at [414, 314] on span "Lumière Gala" at bounding box center [380, 287] width 378 height 67
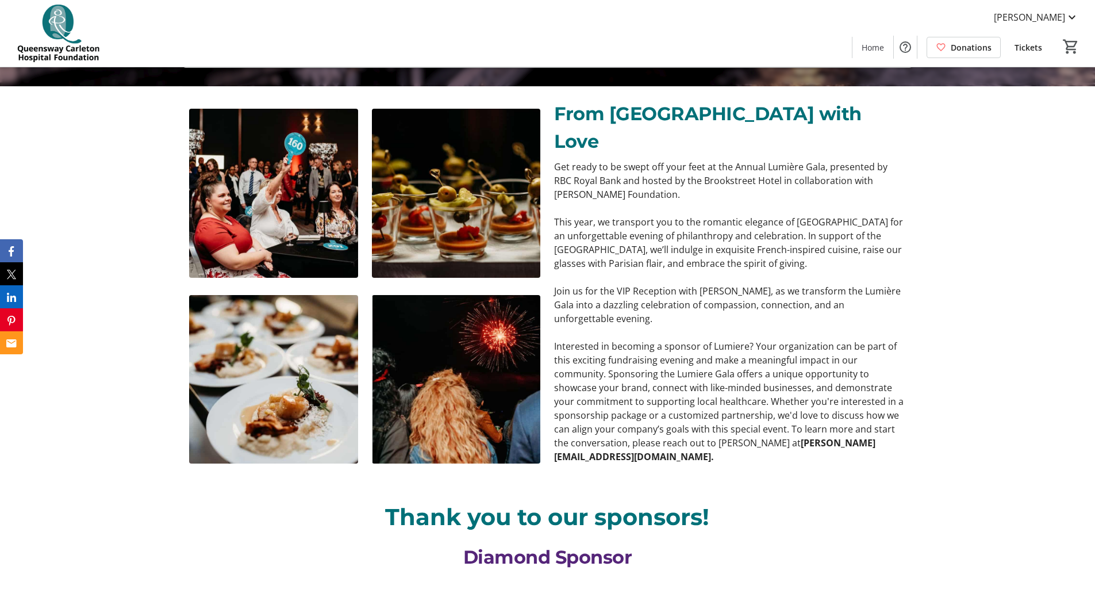
scroll to position [517, 0]
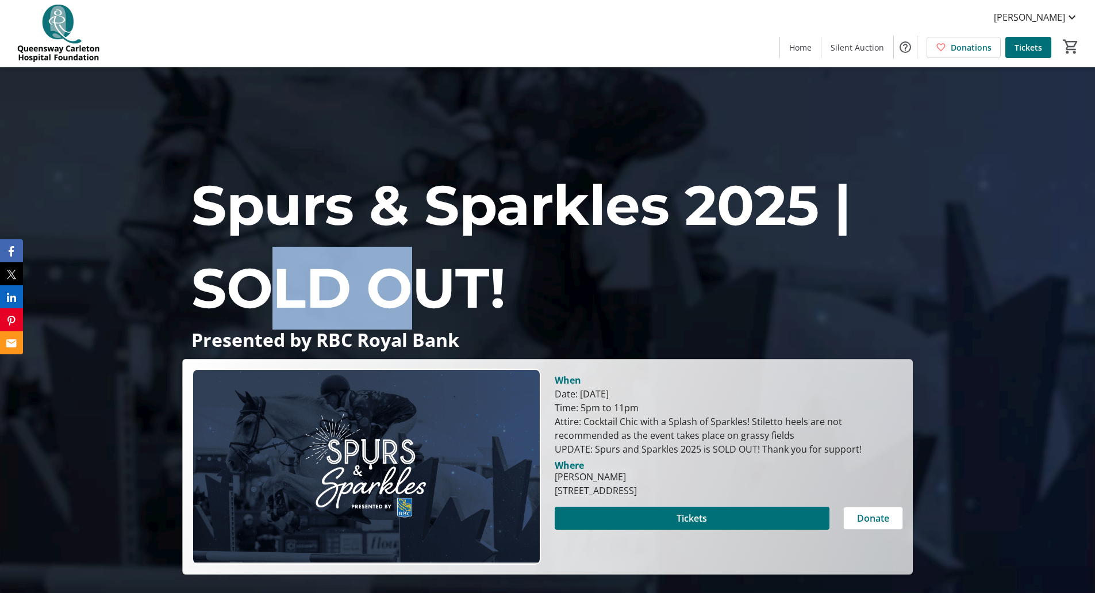
drag, startPoint x: 252, startPoint y: 268, endPoint x: 429, endPoint y: 275, distance: 177.8
click at [429, 275] on span "Spurs & Sparkles 2025 | SOLD OUT!" at bounding box center [521, 246] width 660 height 150
click at [372, 325] on p "Spurs & Sparkles 2025 | SOLD OUT!" at bounding box center [547, 247] width 712 height 166
